Goal: Information Seeking & Learning: Check status

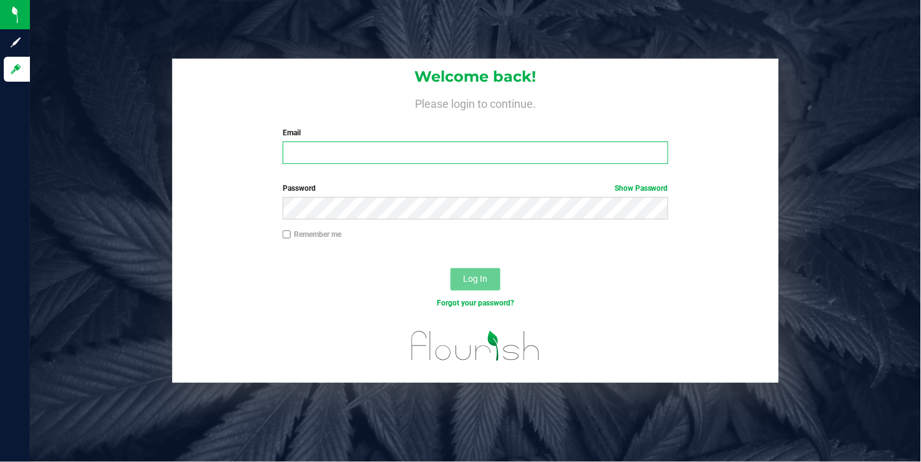
type input "[EMAIL_ADDRESS][DOMAIN_NAME]"
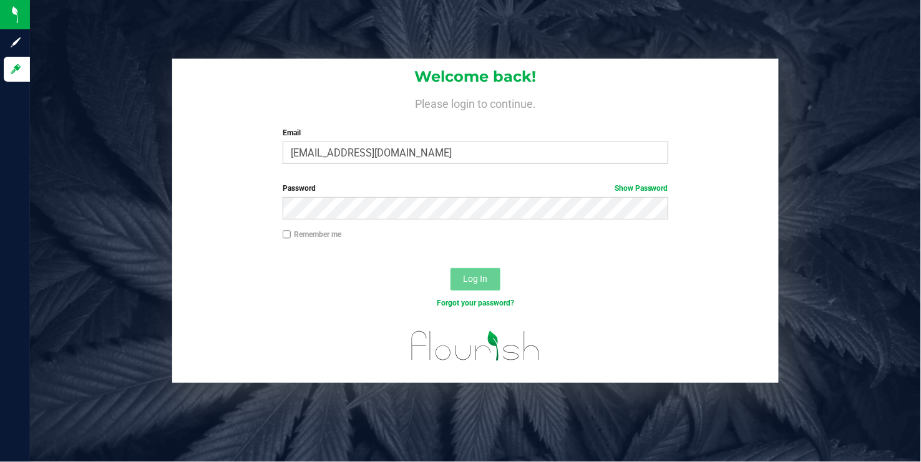
click at [469, 280] on span "Log In" at bounding box center [476, 279] width 24 height 10
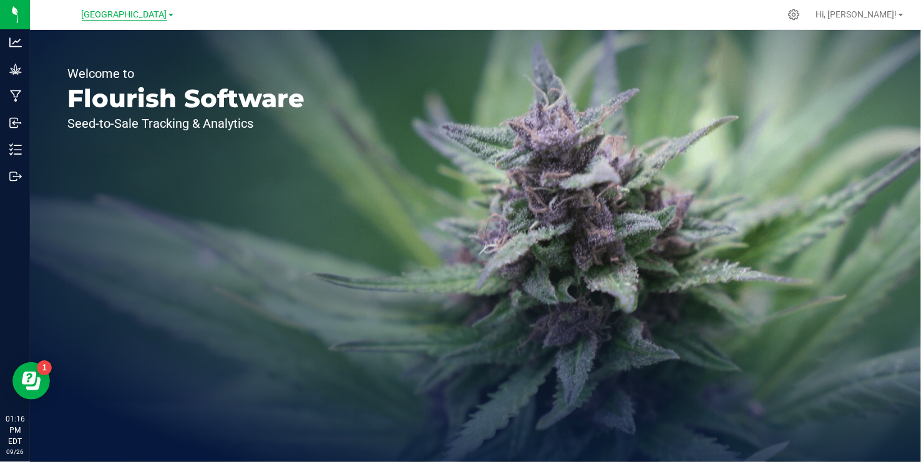
click at [162, 16] on span "[GEOGRAPHIC_DATA]" at bounding box center [125, 14] width 86 height 11
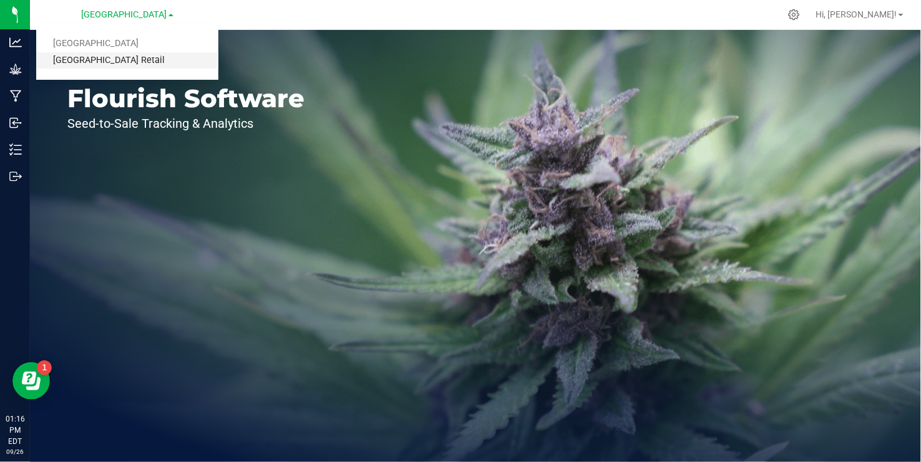
click at [115, 62] on link "[GEOGRAPHIC_DATA] Retail" at bounding box center [127, 60] width 182 height 17
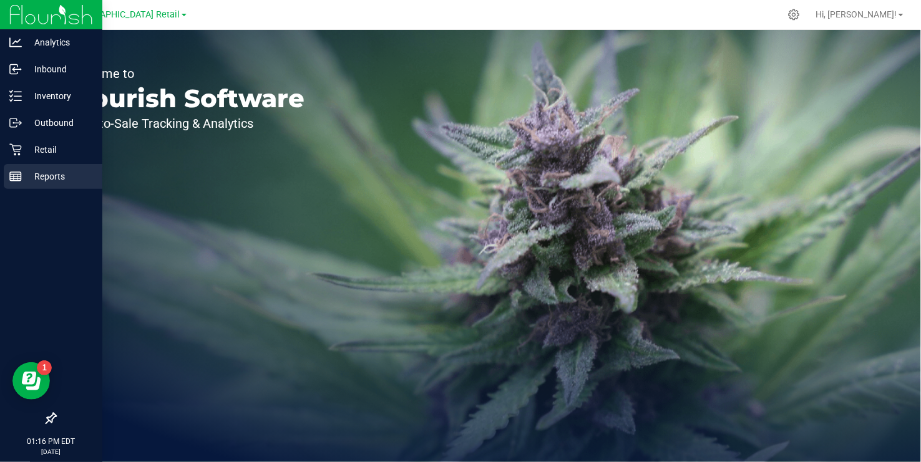
click at [11, 180] on icon at bounding box center [15, 176] width 12 height 12
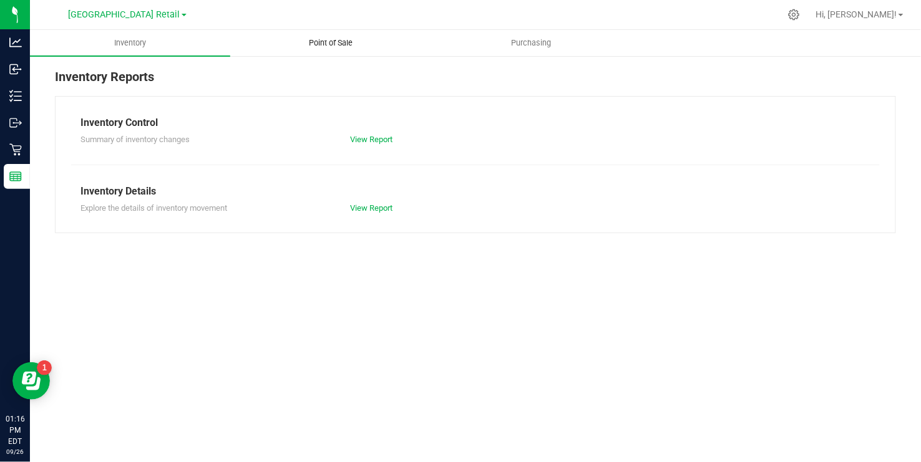
click at [338, 39] on span "Point of Sale" at bounding box center [330, 42] width 77 height 11
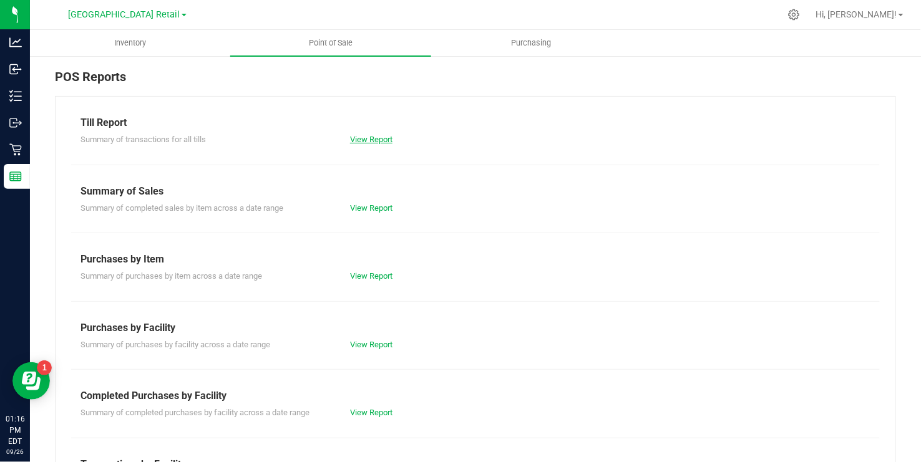
click at [356, 140] on link "View Report" at bounding box center [371, 139] width 42 height 9
